Goal: Task Accomplishment & Management: Manage account settings

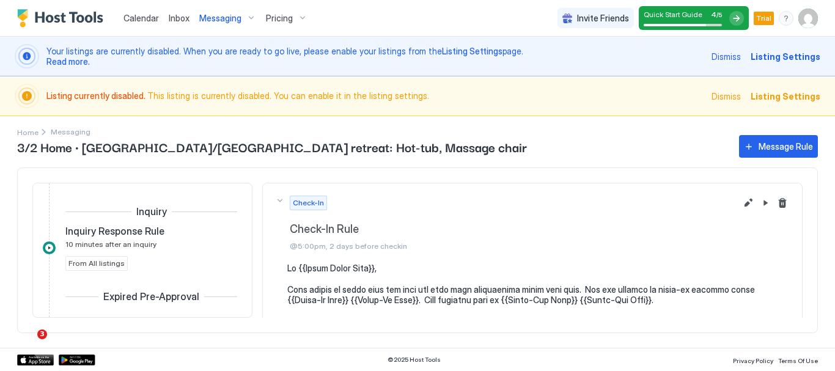
scroll to position [443, 0]
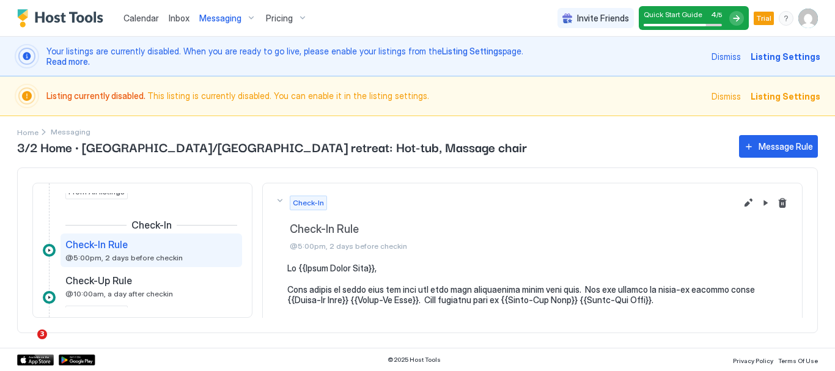
click at [147, 13] on span "Calendar" at bounding box center [140, 18] width 35 height 10
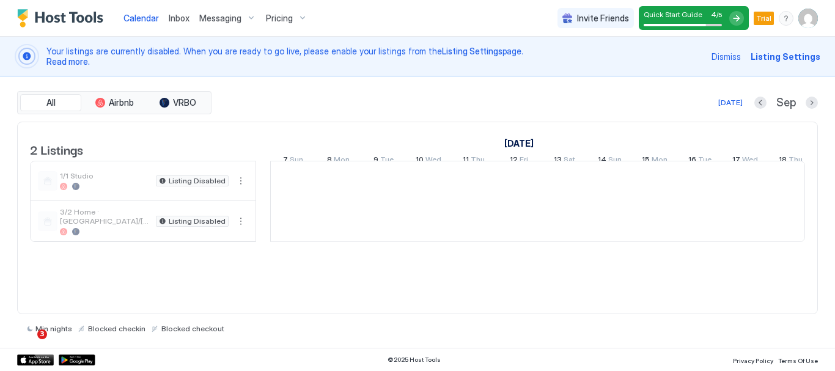
scroll to position [0, 679]
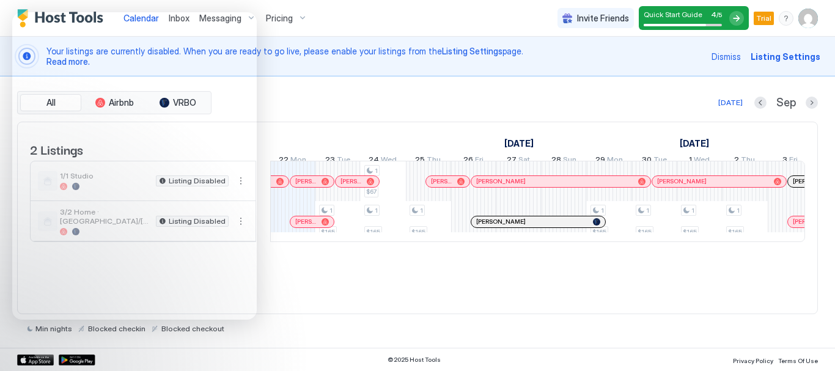
click at [366, 18] on div "Calendar Inbox Messaging Pricing Invite Friends Quick Start Guide 4 / 5 Trial DC" at bounding box center [417, 18] width 835 height 37
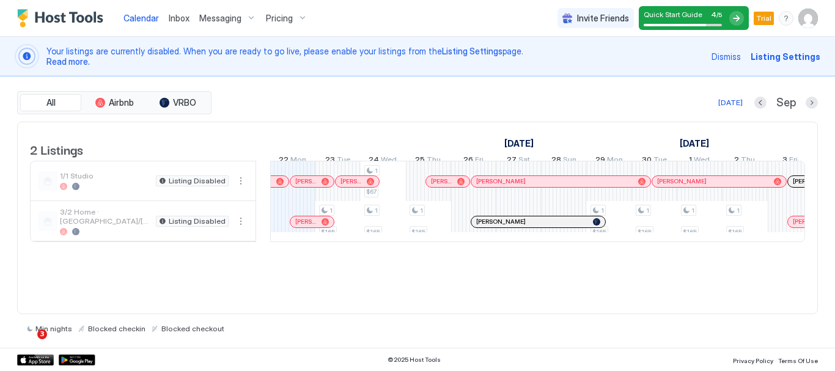
click at [793, 56] on span "Listing Settings" at bounding box center [786, 56] width 70 height 13
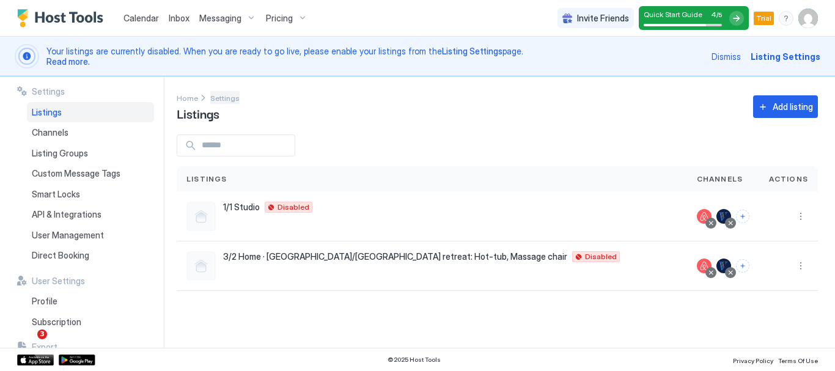
click at [226, 93] on link "Settings" at bounding box center [224, 97] width 29 height 13
click at [83, 155] on span "Listing Groups" at bounding box center [60, 153] width 56 height 11
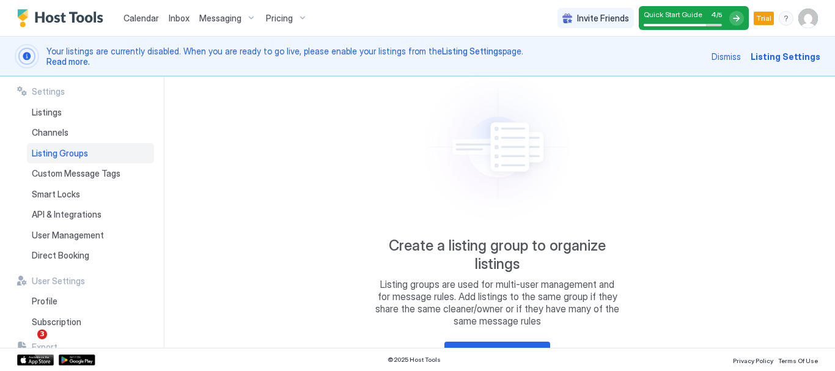
scroll to position [103, 0]
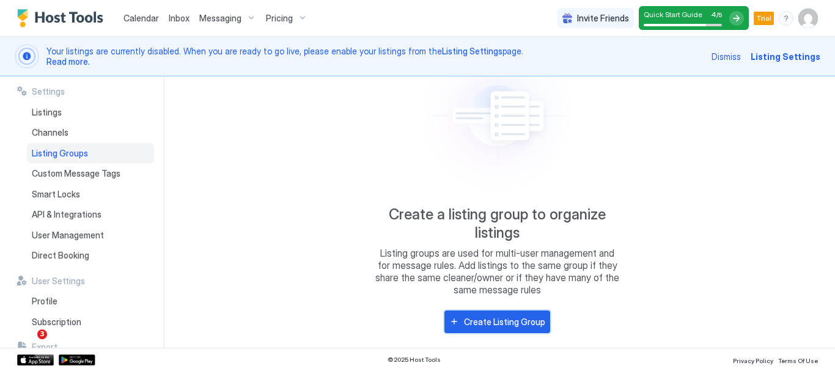
click at [493, 326] on div "Create Listing Group" at bounding box center [504, 321] width 81 height 13
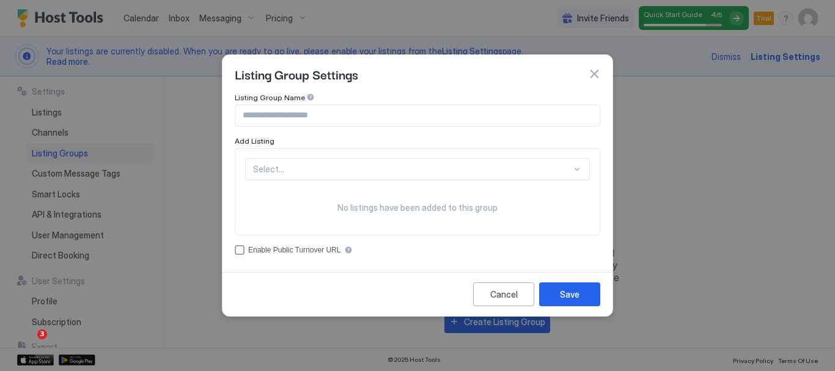
click at [578, 169] on div at bounding box center [577, 169] width 10 height 10
click at [531, 116] on input "Input Field" at bounding box center [417, 115] width 364 height 21
type input "**********"
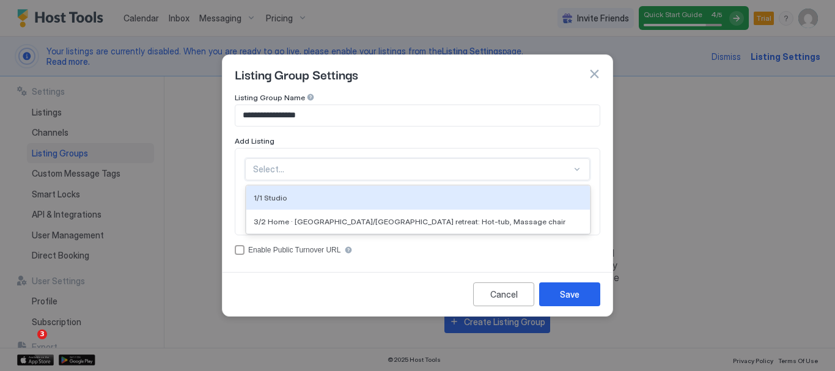
click at [577, 169] on div at bounding box center [577, 169] width 10 height 10
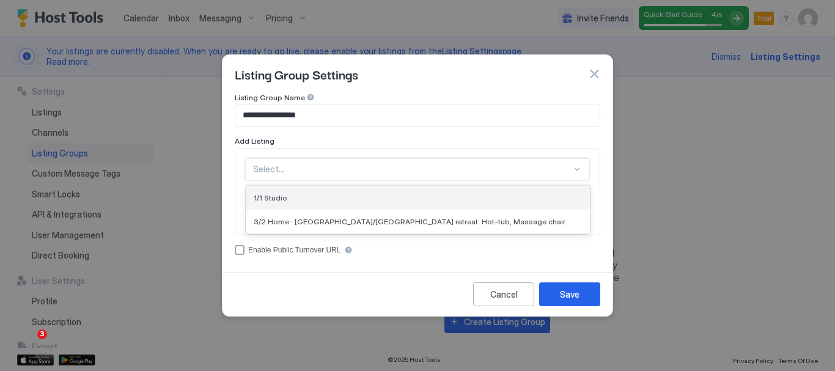
click at [542, 191] on div "1/1 Studio" at bounding box center [418, 198] width 344 height 24
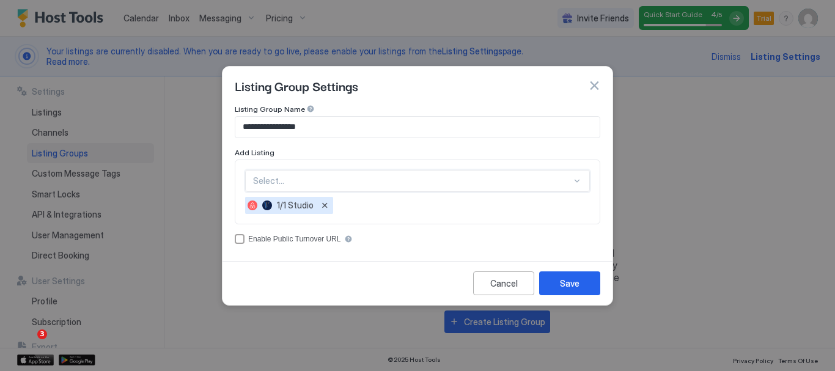
click at [576, 178] on div at bounding box center [577, 181] width 10 height 10
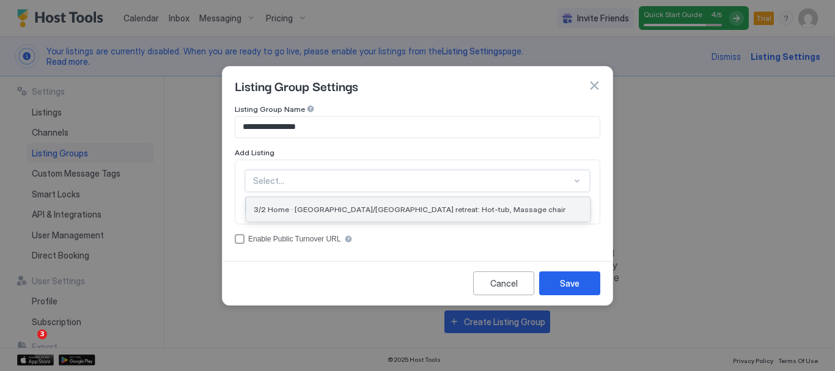
click at [554, 208] on div "3/2 Home · [GEOGRAPHIC_DATA]/[GEOGRAPHIC_DATA] retreat: Hot-tub, Massage chair" at bounding box center [418, 209] width 329 height 9
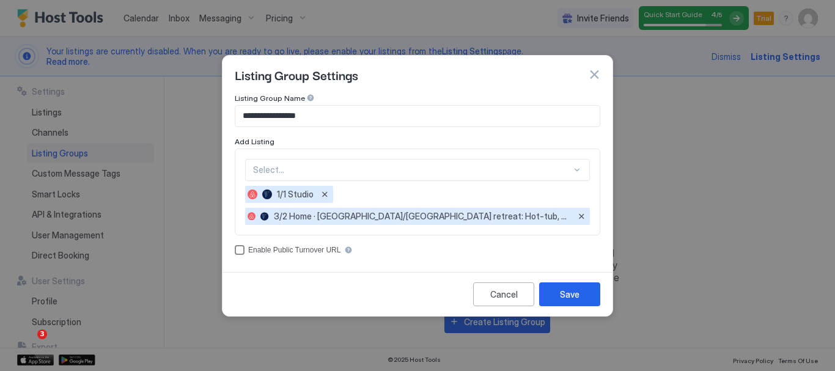
click at [237, 251] on div "accessCode" at bounding box center [240, 250] width 10 height 10
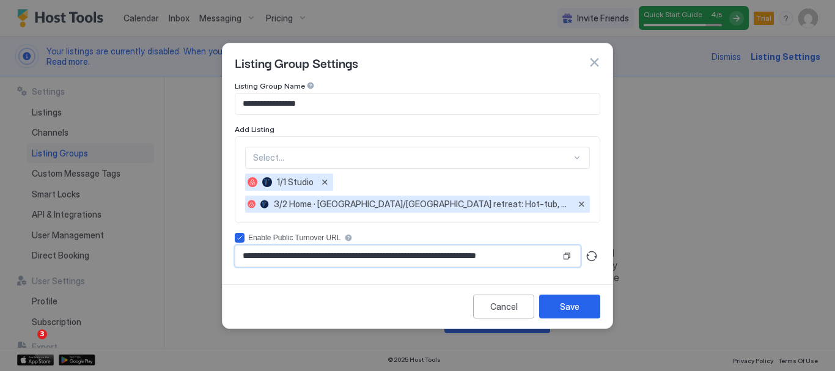
click at [428, 256] on input "**********" at bounding box center [397, 256] width 325 height 21
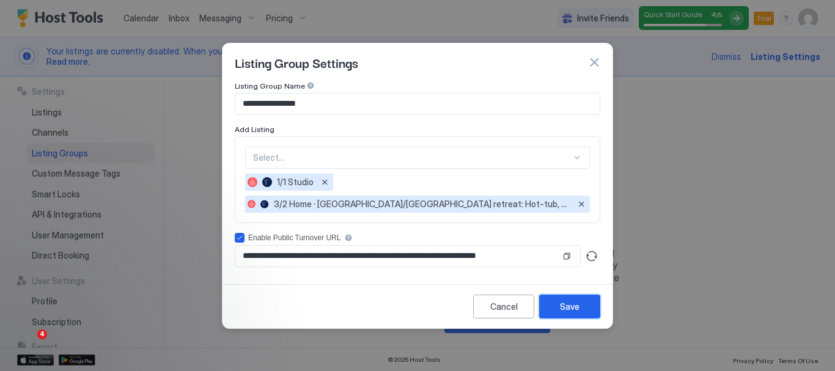
click at [584, 300] on button "Save" at bounding box center [569, 307] width 61 height 24
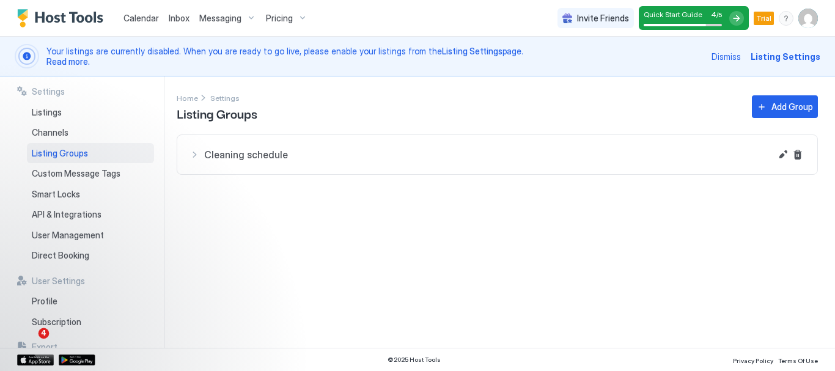
click at [43, 336] on span "4" at bounding box center [44, 333] width 11 height 11
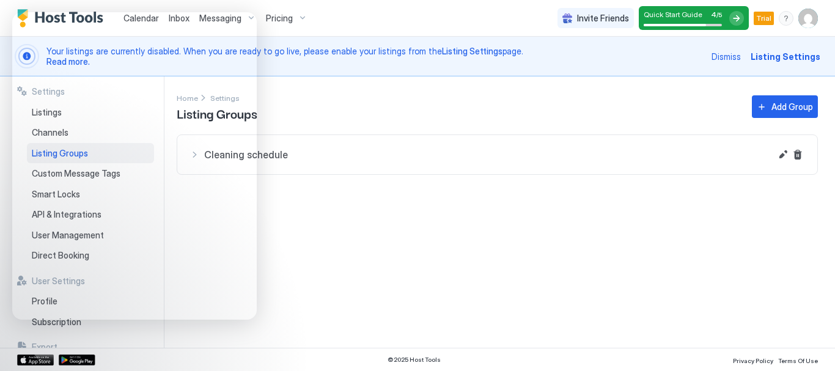
click at [240, 6] on button "Messaging" at bounding box center [227, 18] width 67 height 36
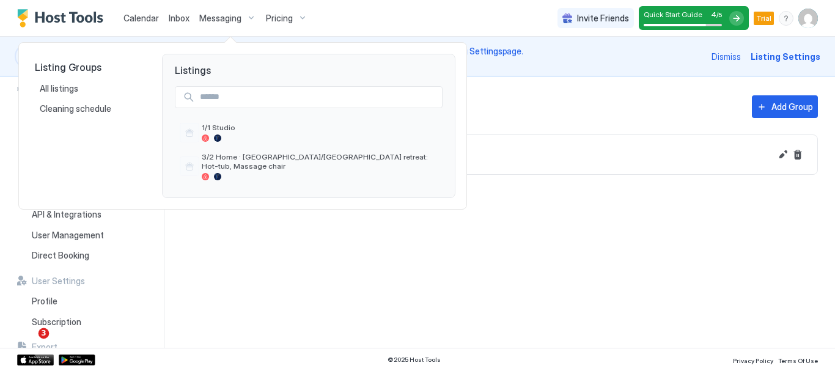
click at [444, 12] on div at bounding box center [417, 185] width 835 height 371
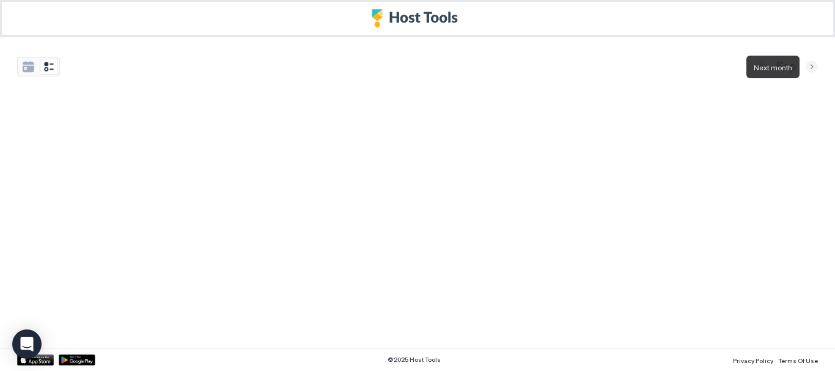
click at [811, 68] on button "Next month" at bounding box center [812, 67] width 12 height 12
click at [762, 62] on button "Previous month" at bounding box center [760, 67] width 12 height 12
click at [762, 62] on button "Previous month" at bounding box center [761, 67] width 12 height 12
click at [806, 67] on button "Next month" at bounding box center [812, 67] width 12 height 12
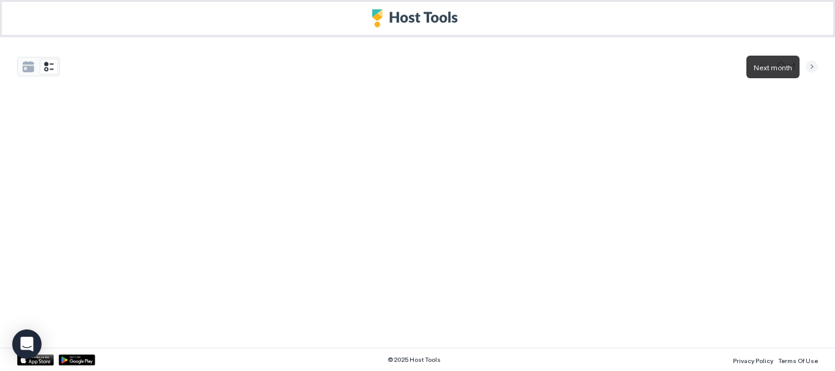
click at [806, 67] on button "Next month" at bounding box center [812, 67] width 12 height 12
click at [50, 69] on button "tab-group" at bounding box center [49, 67] width 18 height 16
